Goal: Task Accomplishment & Management: Use online tool/utility

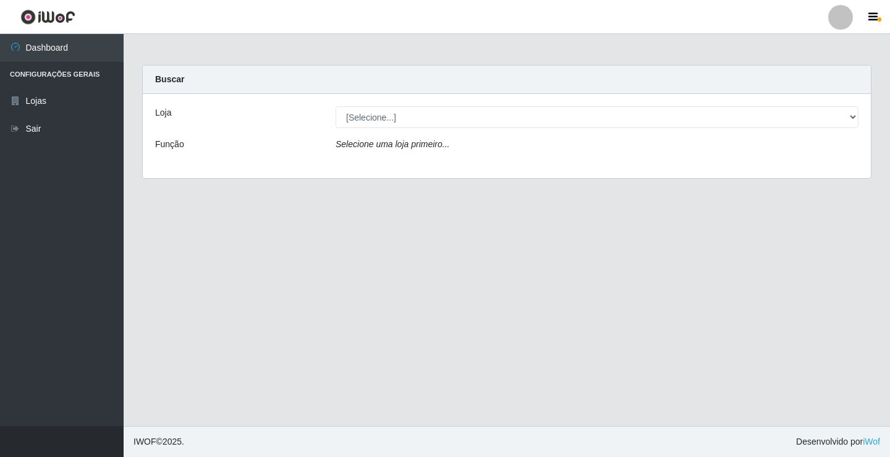
select select "231"
click at [336, 106] on select "[Selecione...] Ideal - Conceição" at bounding box center [597, 117] width 523 height 22
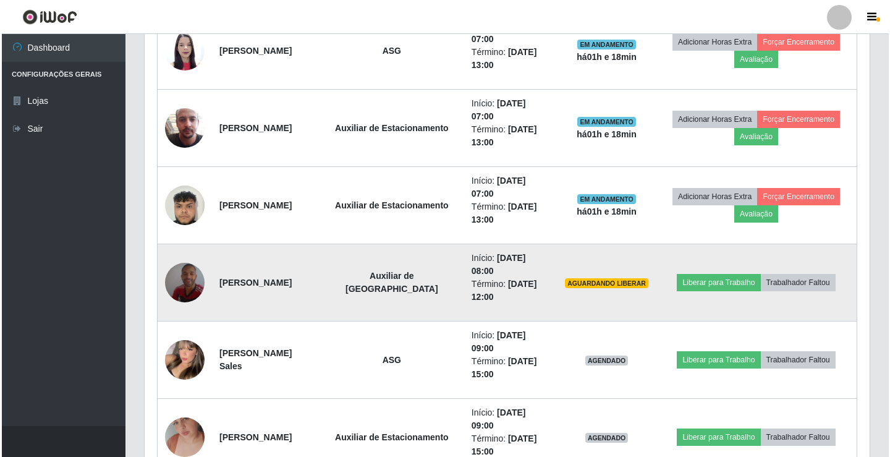
scroll to position [556, 0]
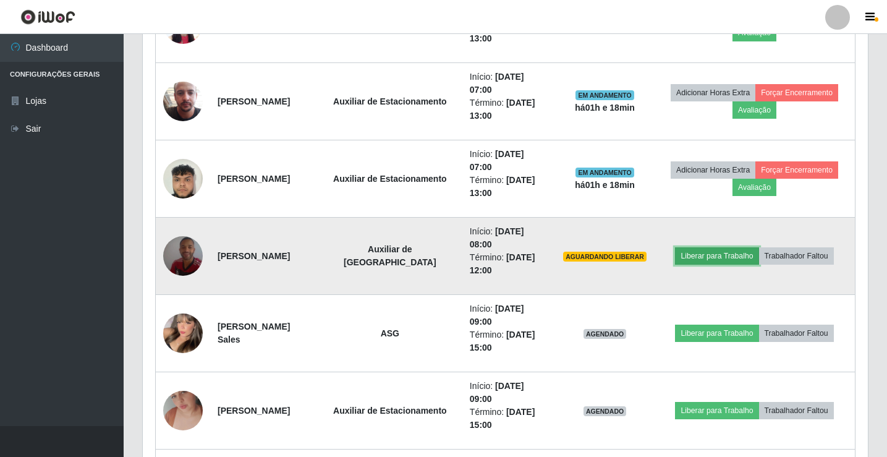
click at [723, 259] on button "Liberar para Trabalho" at bounding box center [716, 255] width 83 height 17
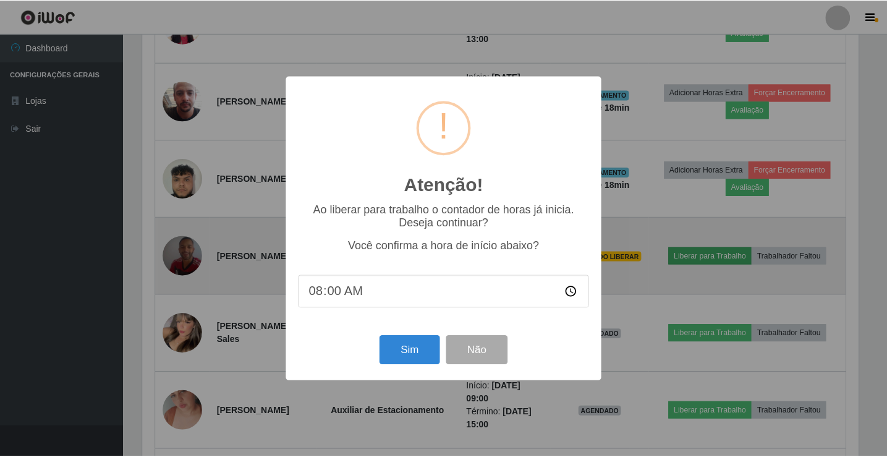
scroll to position [257, 719]
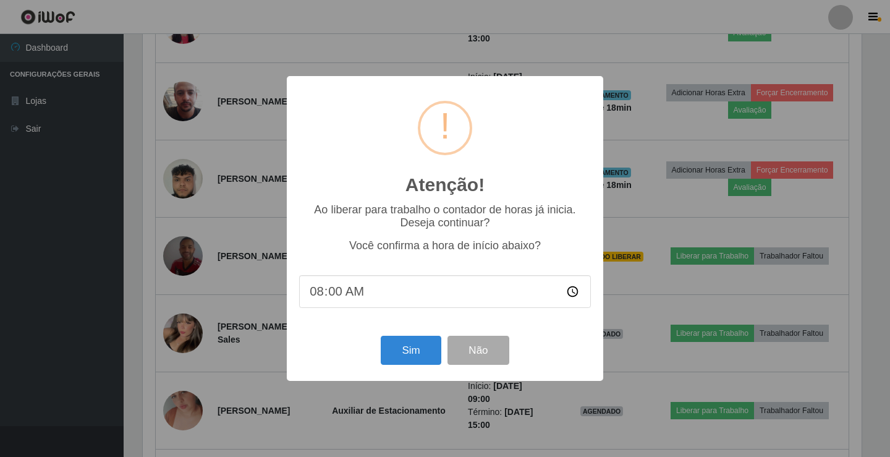
click at [344, 299] on input "08:00" at bounding box center [445, 291] width 292 height 33
click at [334, 296] on input "08:00" at bounding box center [445, 291] width 292 height 33
type input "08:08"
click at [415, 358] on button "Sim" at bounding box center [411, 350] width 60 height 29
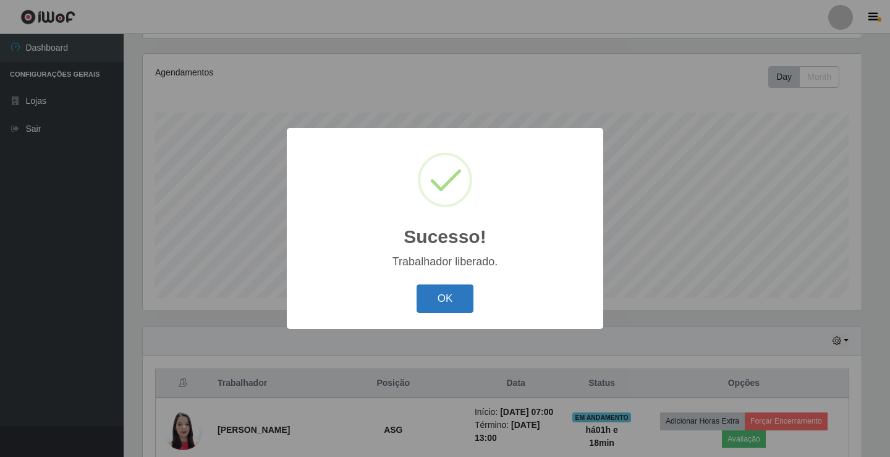
click at [444, 294] on button "OK" at bounding box center [445, 298] width 57 height 29
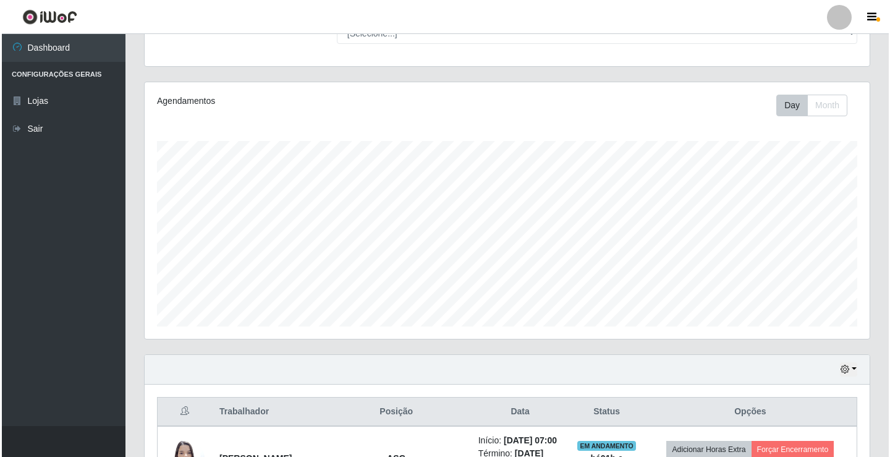
scroll to position [0, 0]
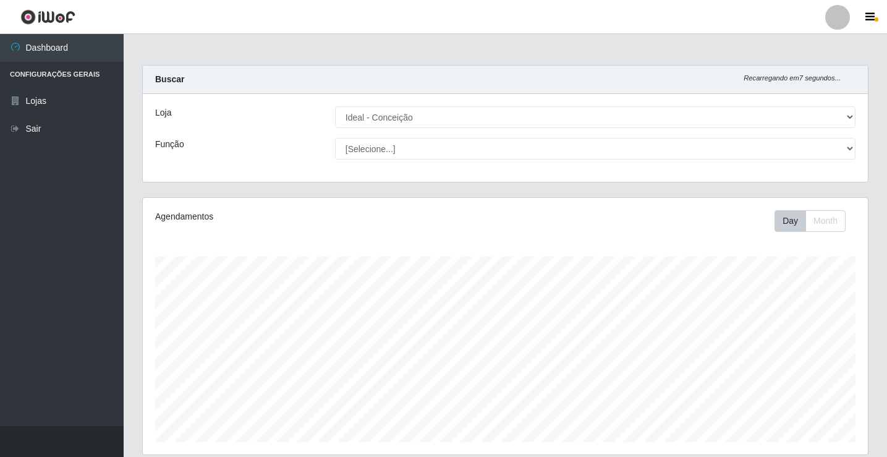
click at [844, 15] on div at bounding box center [837, 17] width 25 height 25
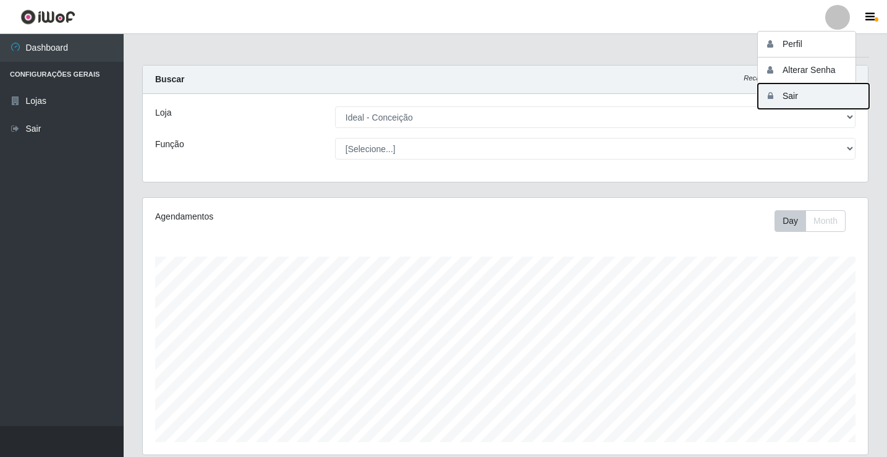
click at [818, 93] on button "Sair" at bounding box center [813, 95] width 111 height 25
